Goal: Task Accomplishment & Management: Manage account settings

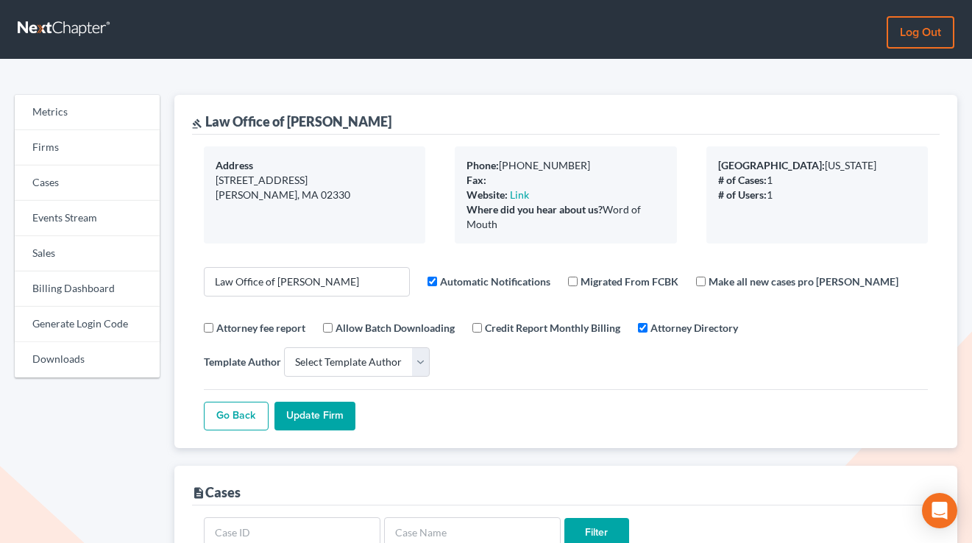
select select
click at [102, 144] on link "Firms" at bounding box center [87, 147] width 145 height 35
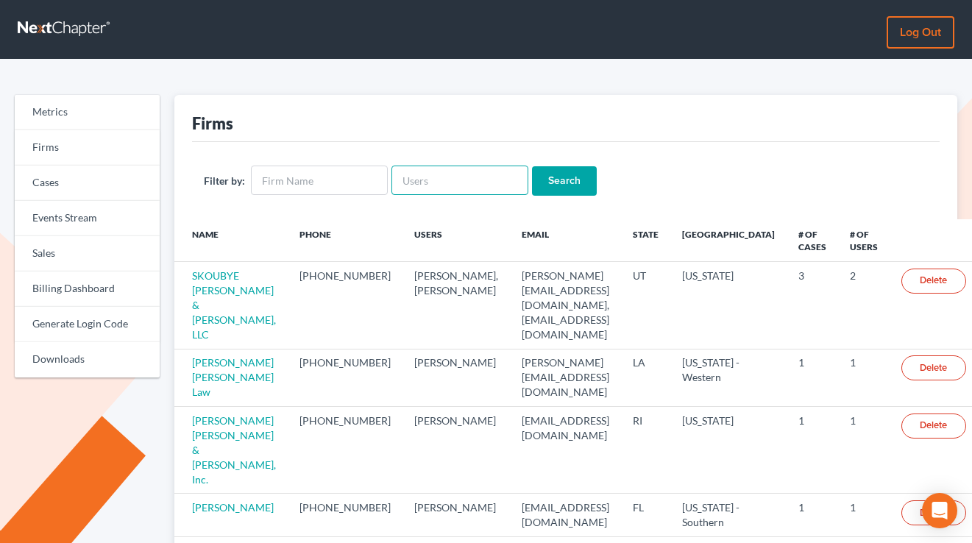
click at [458, 166] on input "text" at bounding box center [460, 180] width 137 height 29
paste input "[PERSON_NAME][EMAIL_ADDRESS][DOMAIN_NAME]"
type input "[PERSON_NAME][EMAIL_ADDRESS][DOMAIN_NAME]"
click at [532, 166] on input "Search" at bounding box center [564, 180] width 65 height 29
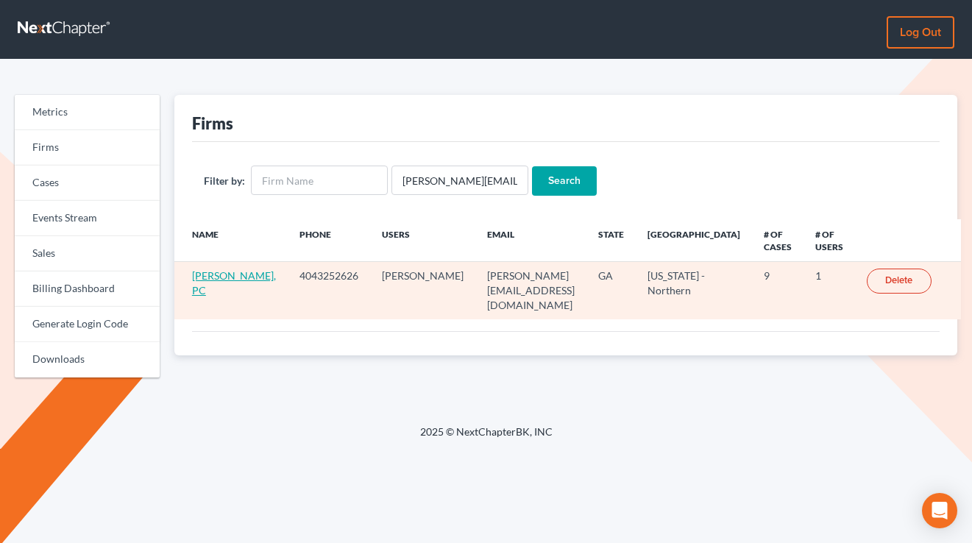
click at [238, 269] on link "[PERSON_NAME], PC" at bounding box center [234, 282] width 84 height 27
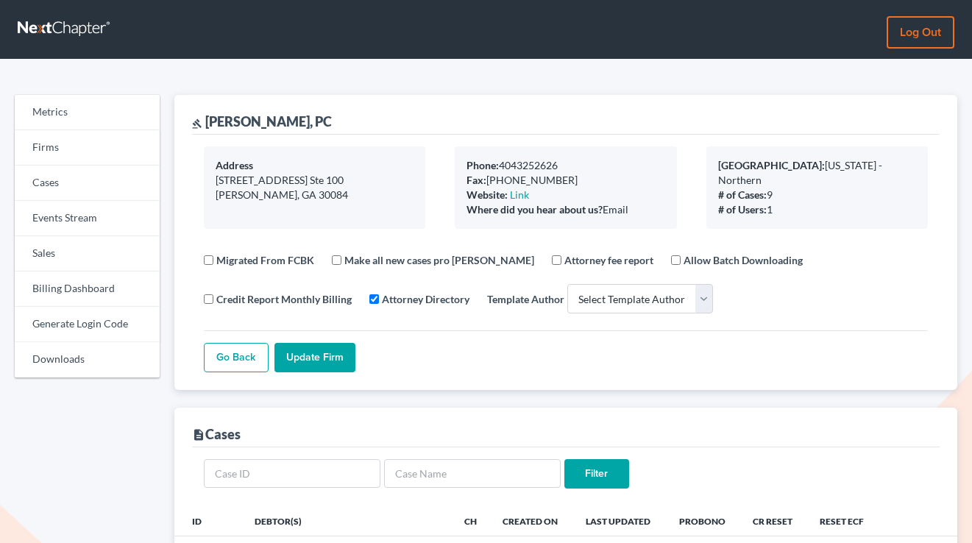
select select
click at [60, 290] on link "Billing Dashboard" at bounding box center [87, 289] width 145 height 35
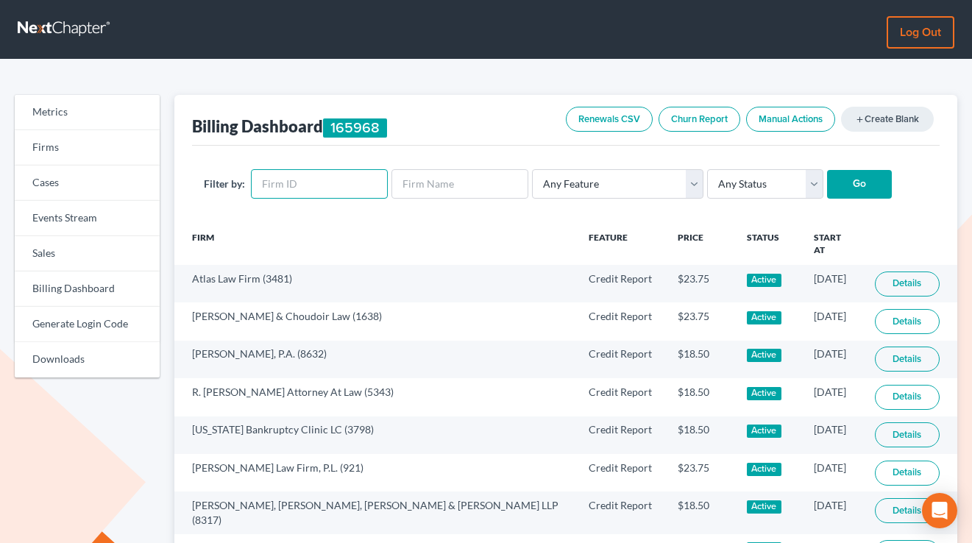
click at [328, 177] on input "text" at bounding box center [319, 183] width 137 height 29
paste input "9199"
type input "9199"
click at [827, 170] on input "Go" at bounding box center [859, 184] width 65 height 29
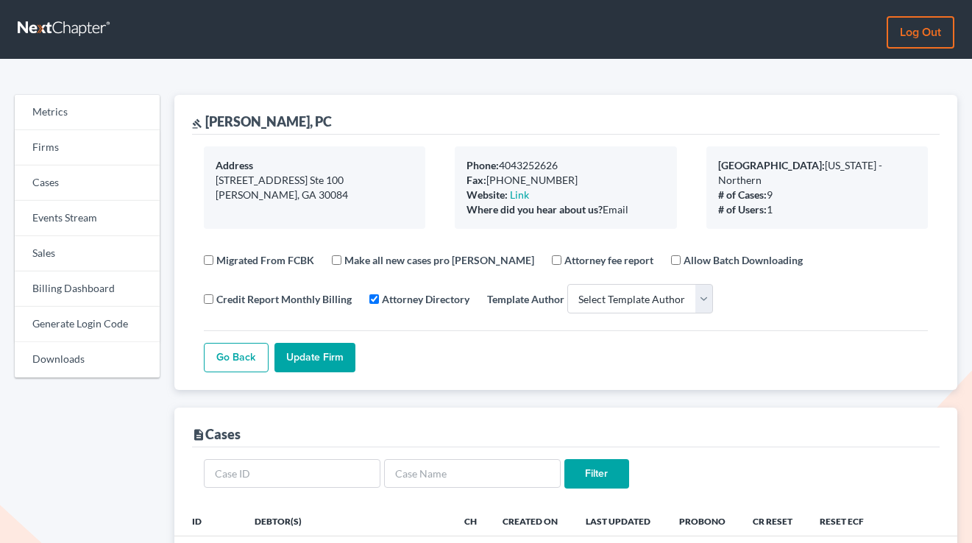
select select
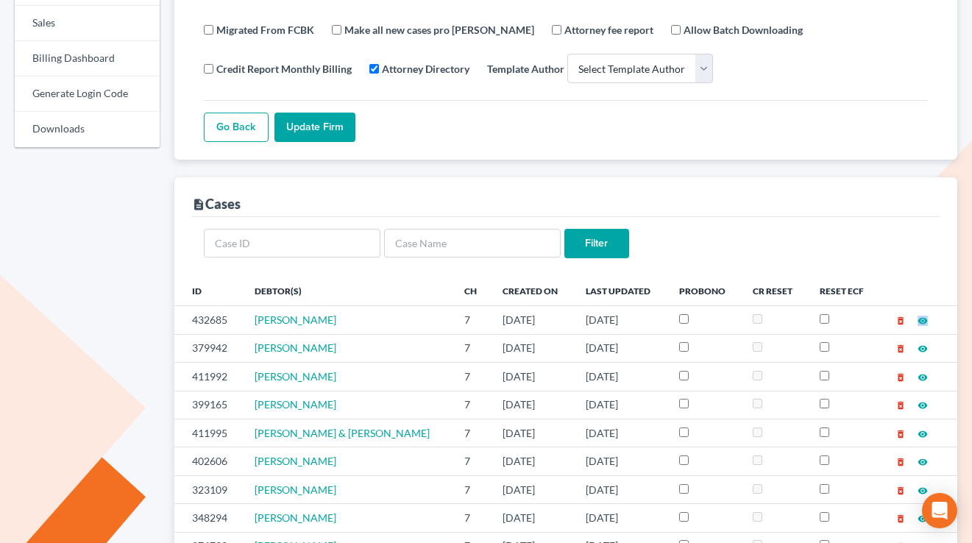
scroll to position [252, 0]
